Goal: Information Seeking & Learning: Understand process/instructions

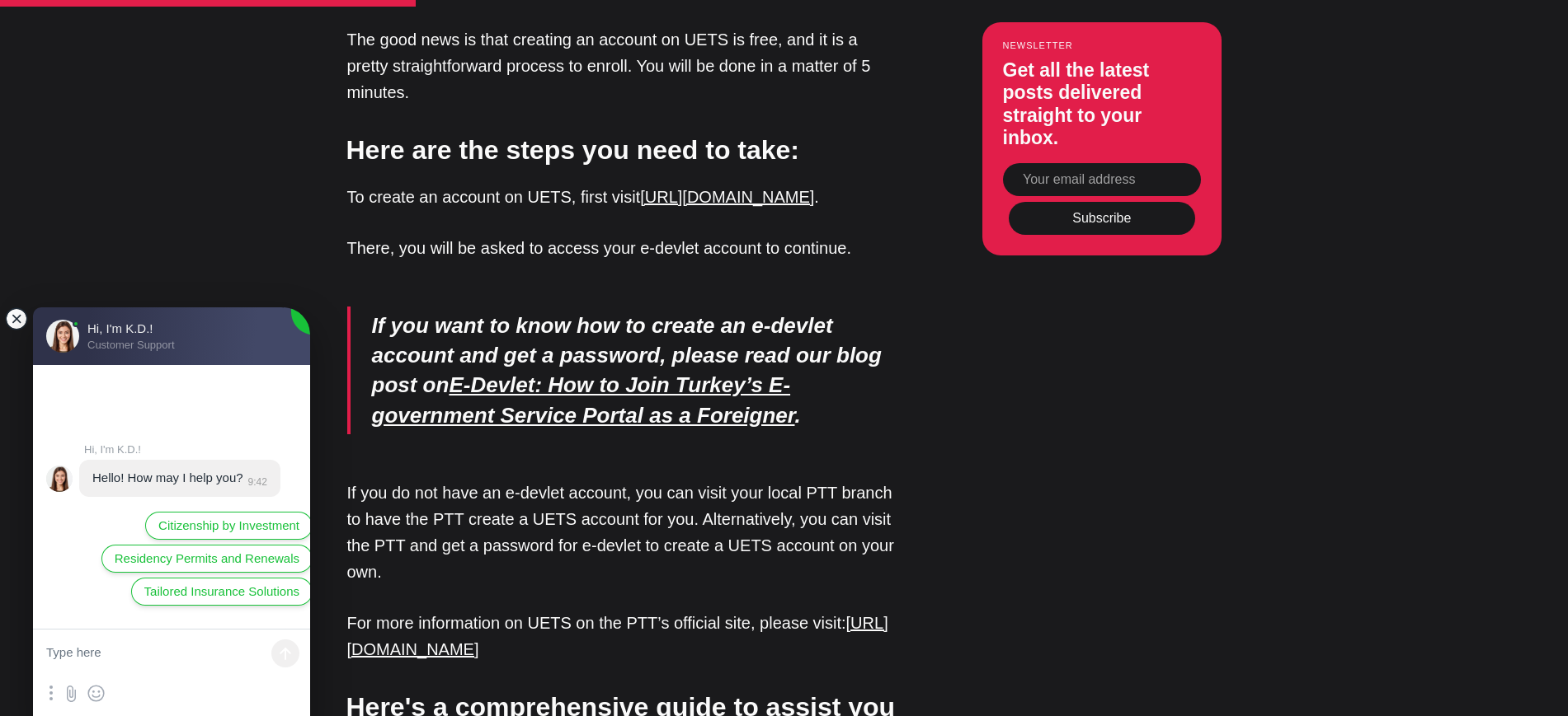
click at [18, 316] on jdiv at bounding box center [17, 319] width 23 height 23
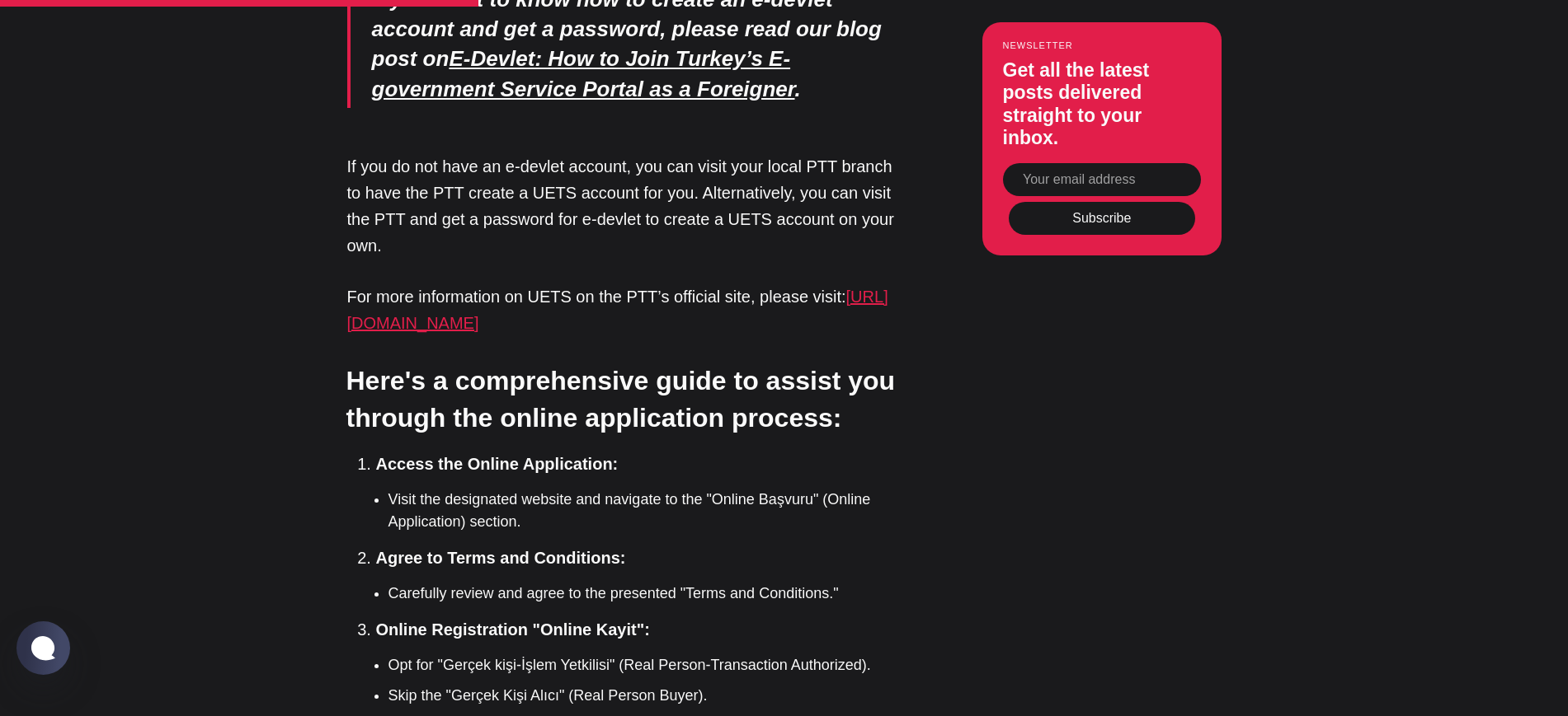
scroll to position [3366, 0]
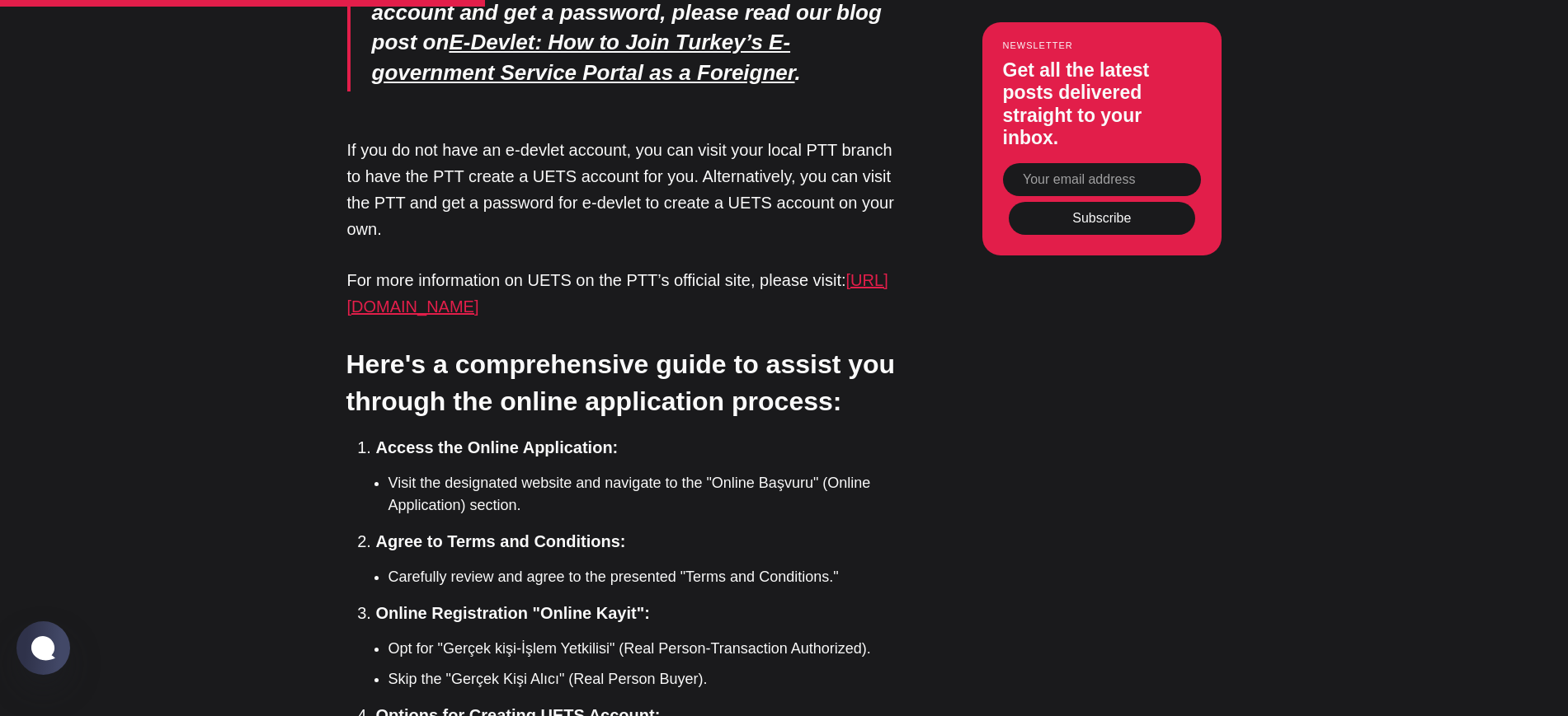
click at [583, 272] on link "[URL][DOMAIN_NAME]" at bounding box center [617, 293] width 541 height 44
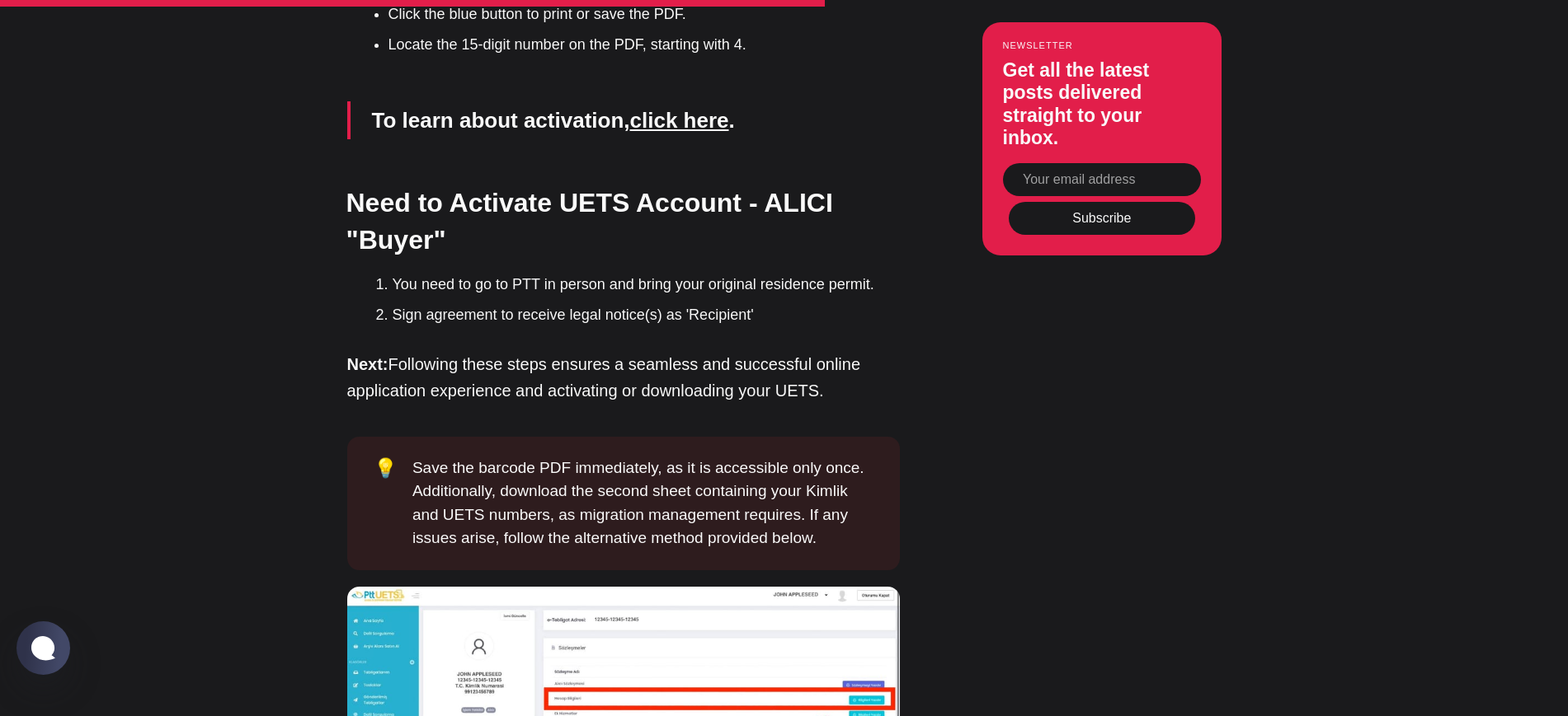
scroll to position [4877, 0]
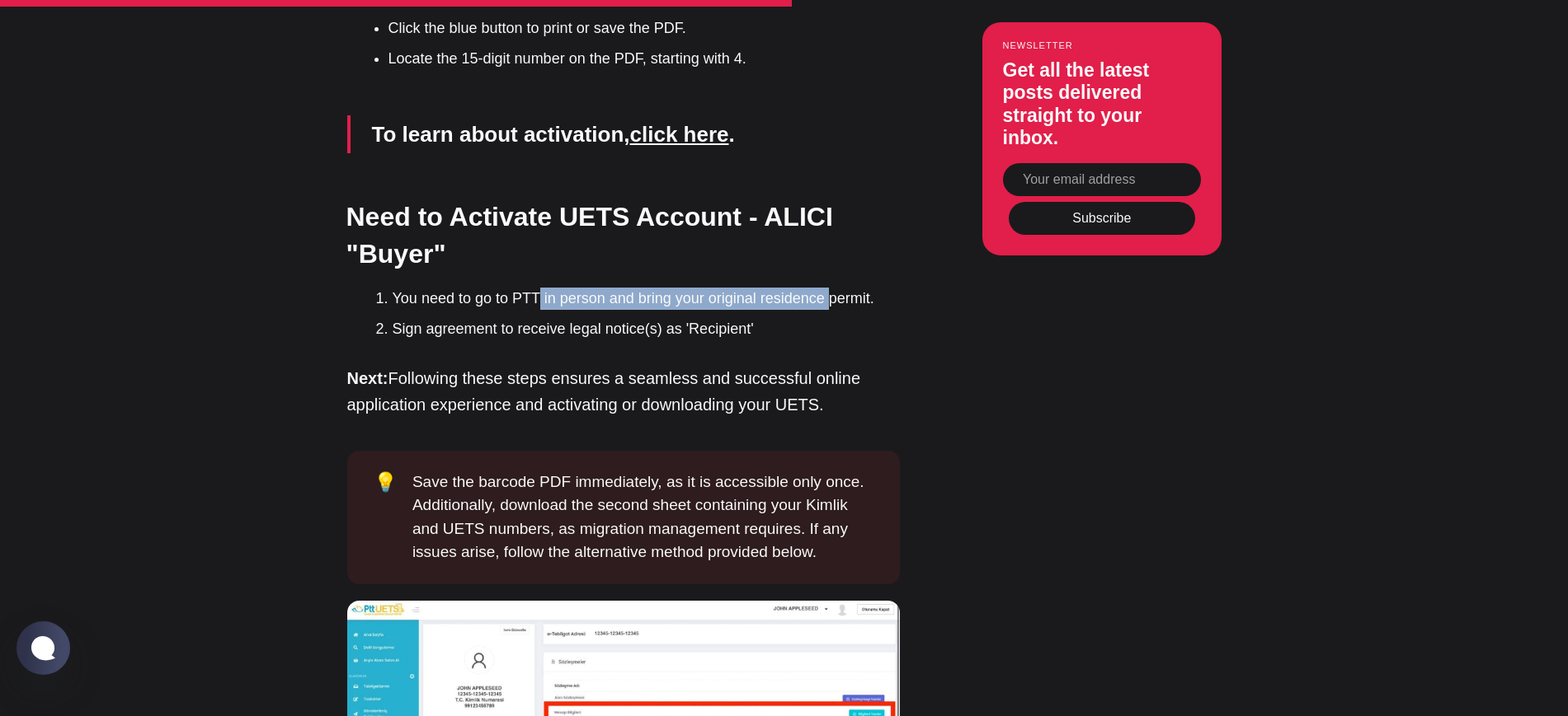
drag, startPoint x: 535, startPoint y: 247, endPoint x: 831, endPoint y: 256, distance: 296.1
click at [831, 287] on ol "You need to go to PTT in person and bring your original residence permit. Sign …" at bounding box center [638, 313] width 524 height 53
click at [612, 318] on li "Sign agreement to receive legal notice(s) as 'Recipient'" at bounding box center [646, 329] width 507 height 23
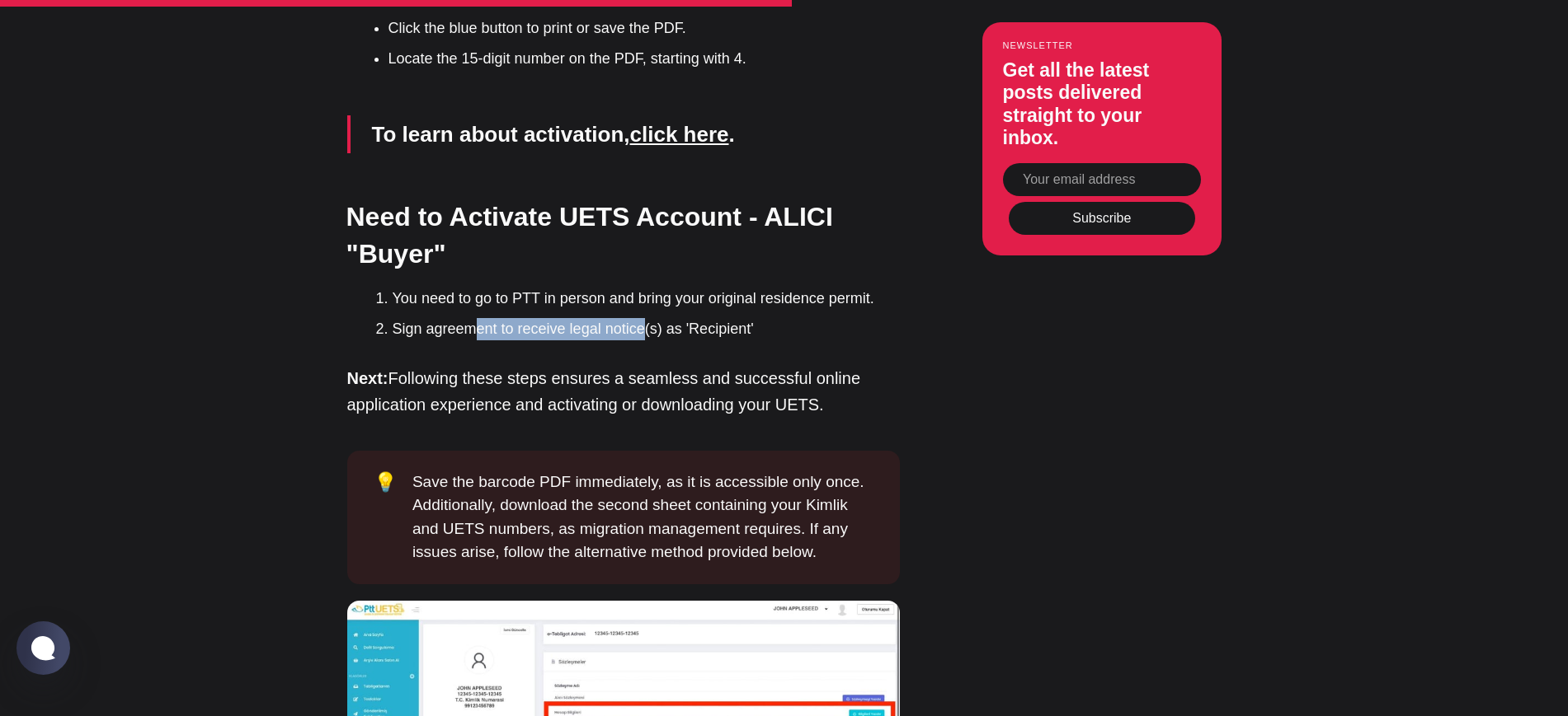
drag, startPoint x: 471, startPoint y: 271, endPoint x: 645, endPoint y: 281, distance: 174.3
click at [645, 318] on li "Sign agreement to receive legal notice(s) as 'Recipient'" at bounding box center [646, 329] width 507 height 23
click at [592, 365] on p "Next: Following these steps ensures a seamless and successful online applicatio…" at bounding box center [623, 391] width 552 height 53
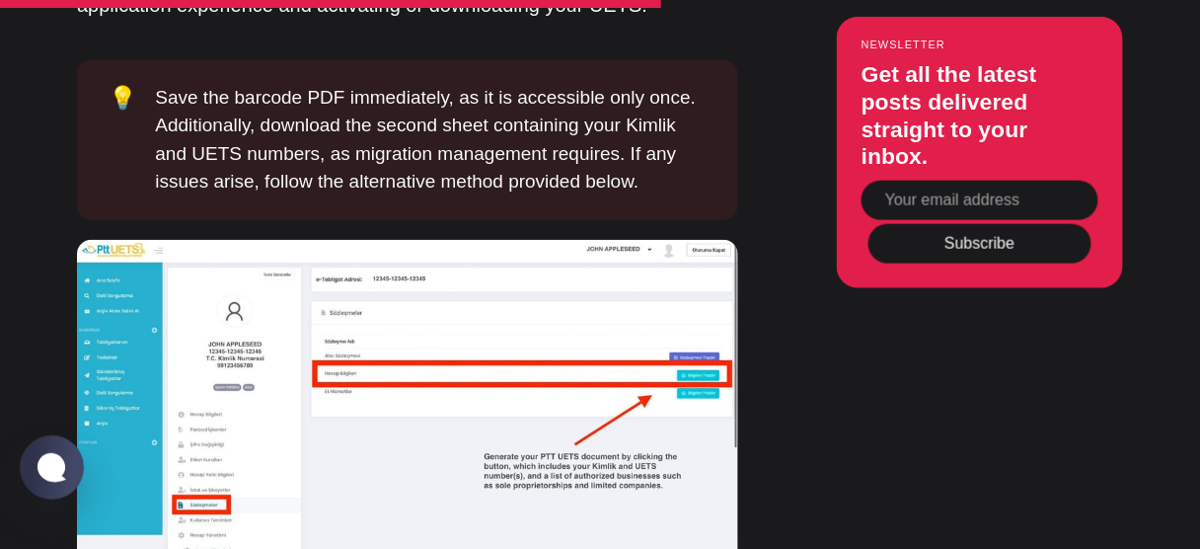
scroll to position [6032, 0]
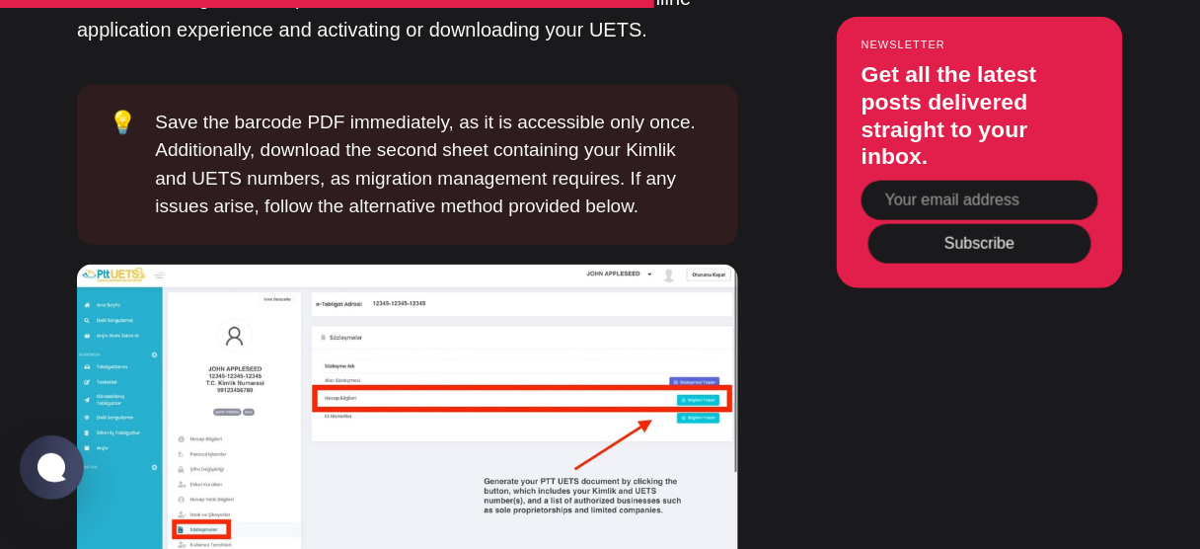
click at [212, 399] on img at bounding box center [407, 431] width 661 height 335
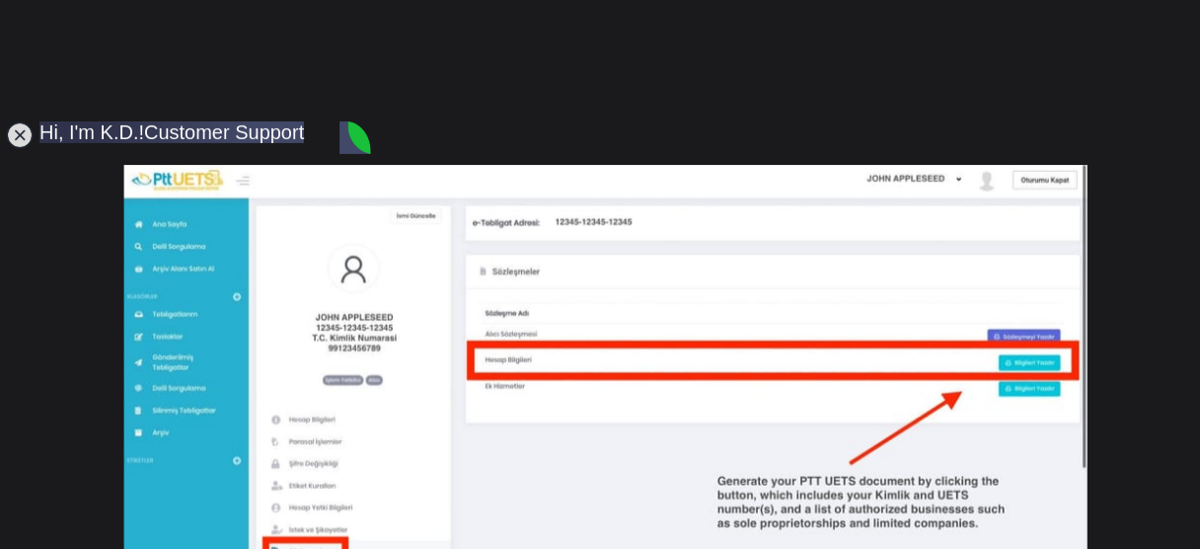
scroll to position [0, 0]
